Goal: Navigation & Orientation: Find specific page/section

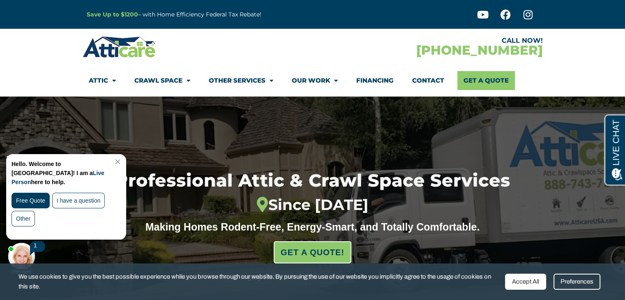
click at [122, 159] on link "Close Chat" at bounding box center [116, 162] width 11 height 6
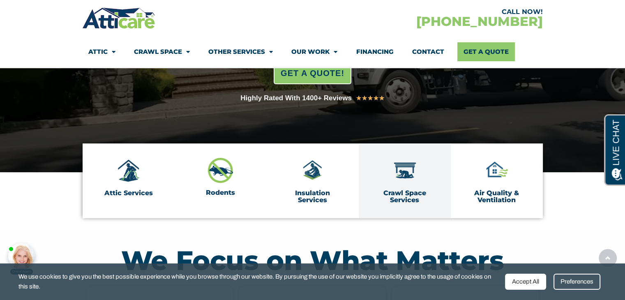
scroll to position [205, 0]
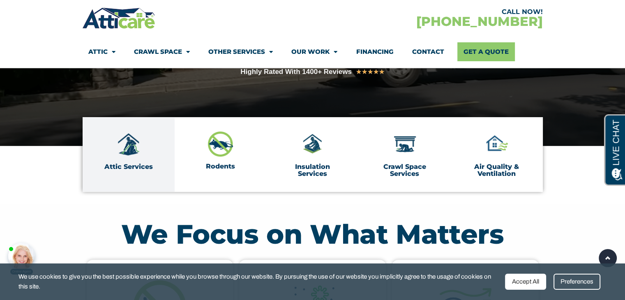
click at [131, 149] on img at bounding box center [128, 144] width 25 height 25
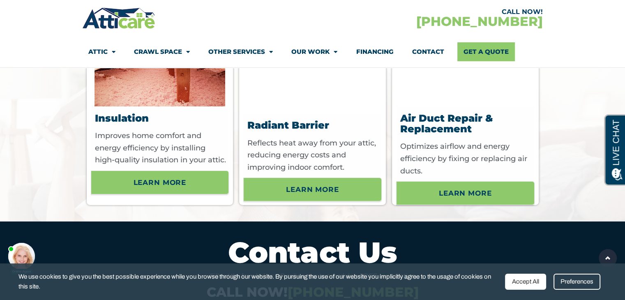
scroll to position [2712, 0]
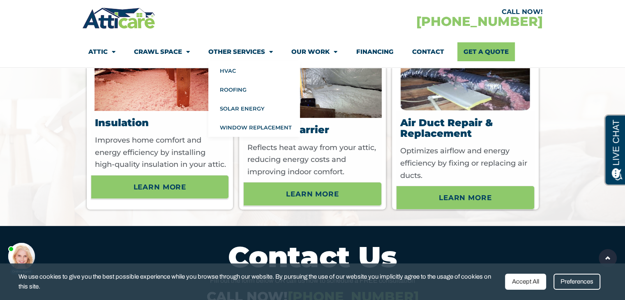
click at [227, 50] on link "Other Services" at bounding box center [240, 51] width 65 height 19
